Goal: Task Accomplishment & Management: Manage account settings

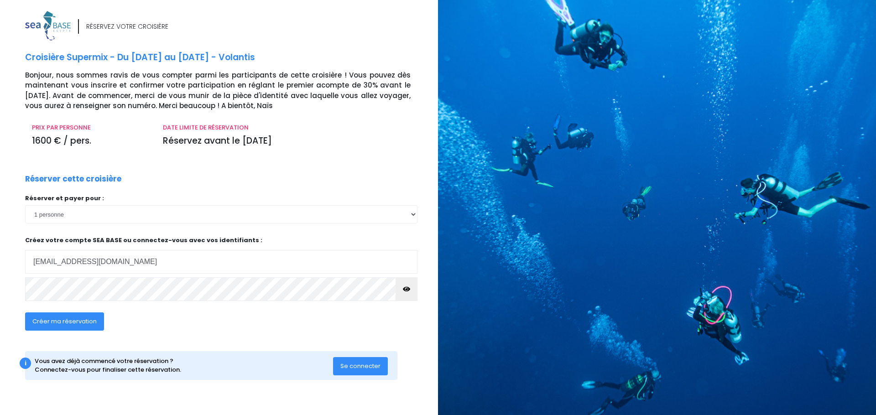
type input "pharmacie.jouvence21000@orange.fr"
click at [370, 373] on button "Se connecter" at bounding box center [360, 366] width 55 height 18
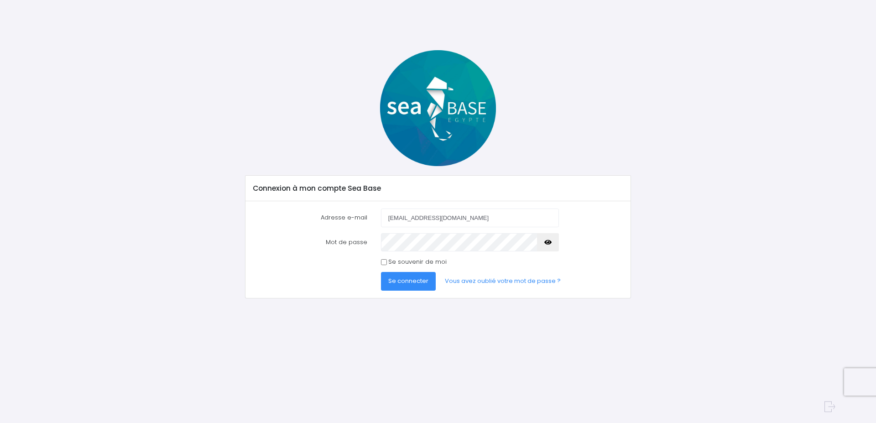
click at [413, 279] on span "Se connecter" at bounding box center [408, 281] width 40 height 9
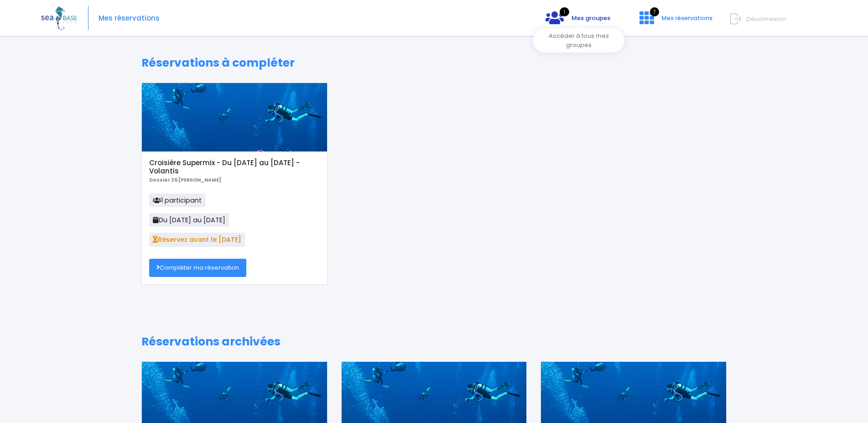
click at [596, 16] on span "Mes groupes" at bounding box center [591, 18] width 39 height 9
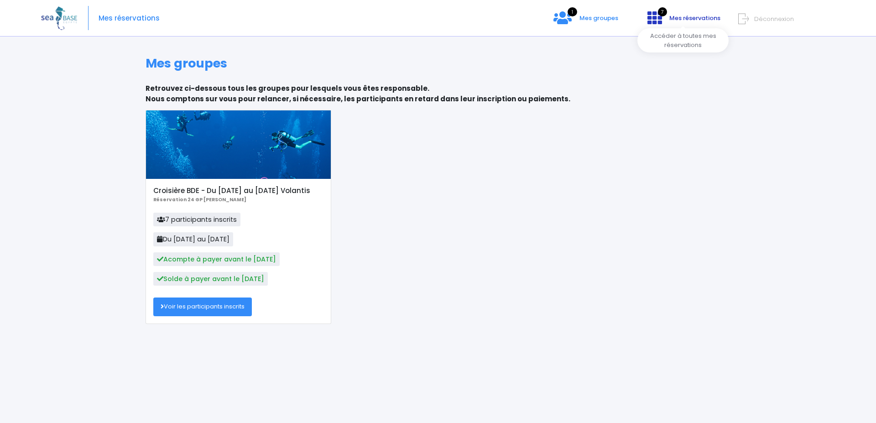
click at [663, 19] on link "7 Mes réservations" at bounding box center [683, 21] width 86 height 9
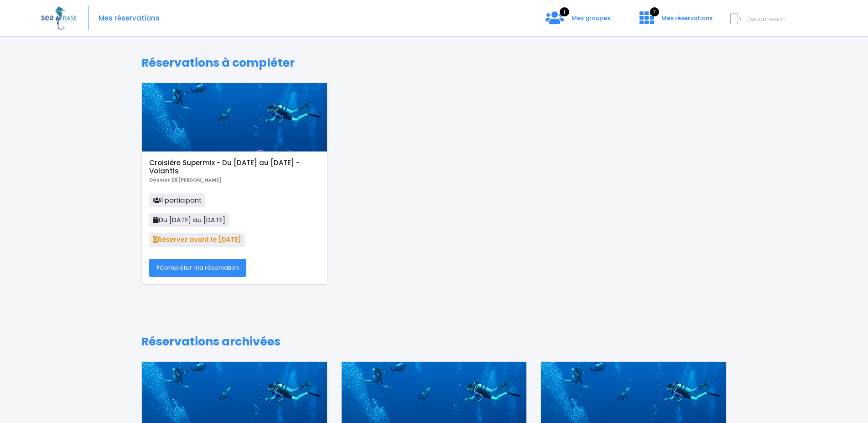
click at [321, 190] on div "Croisière Supermix - Du [DATE] au [DATE] - Volantis Dossier 26 [PERSON_NAME] 1 …" at bounding box center [234, 218] width 185 height 133
